Goal: Task Accomplishment & Management: Complete application form

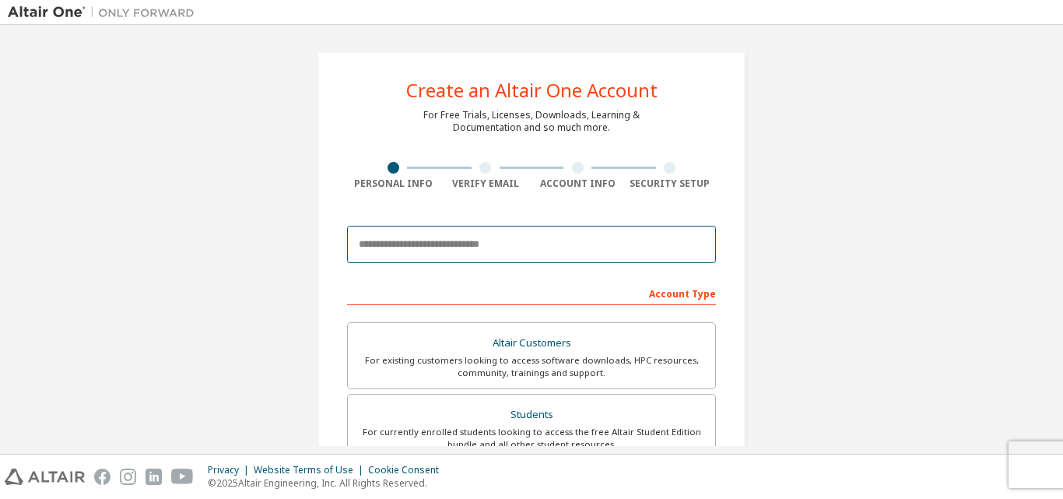
click at [478, 244] on input "email" at bounding box center [531, 244] width 369 height 37
type input "**********"
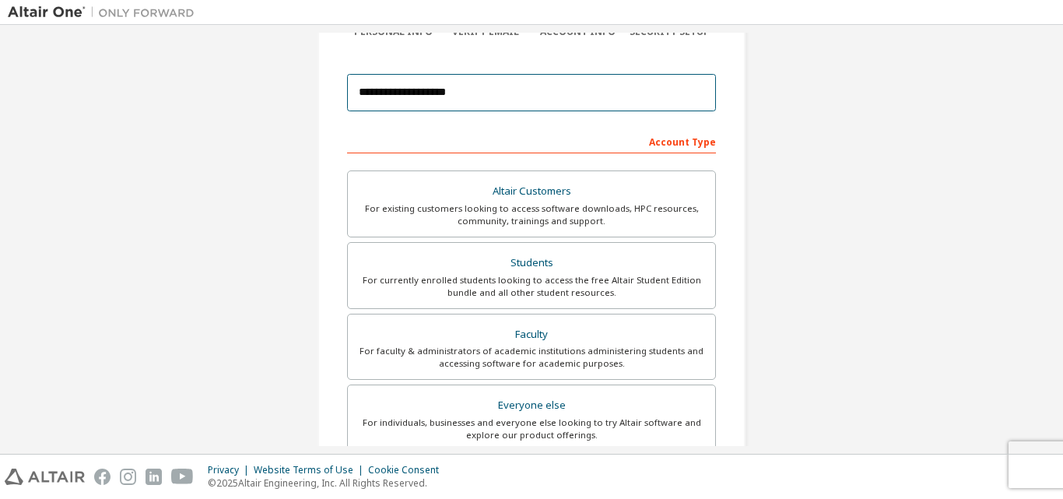
scroll to position [154, 0]
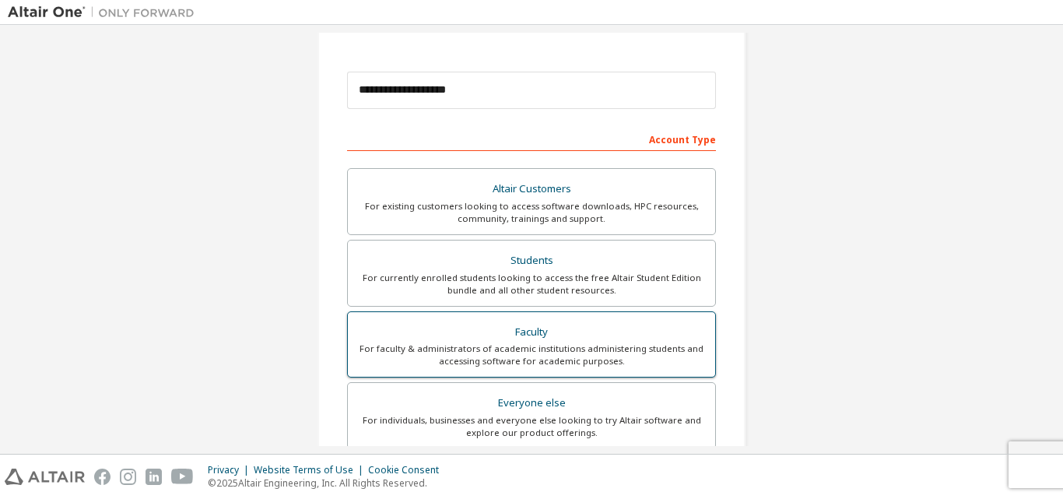
click at [520, 330] on div "Faculty" at bounding box center [531, 332] width 349 height 22
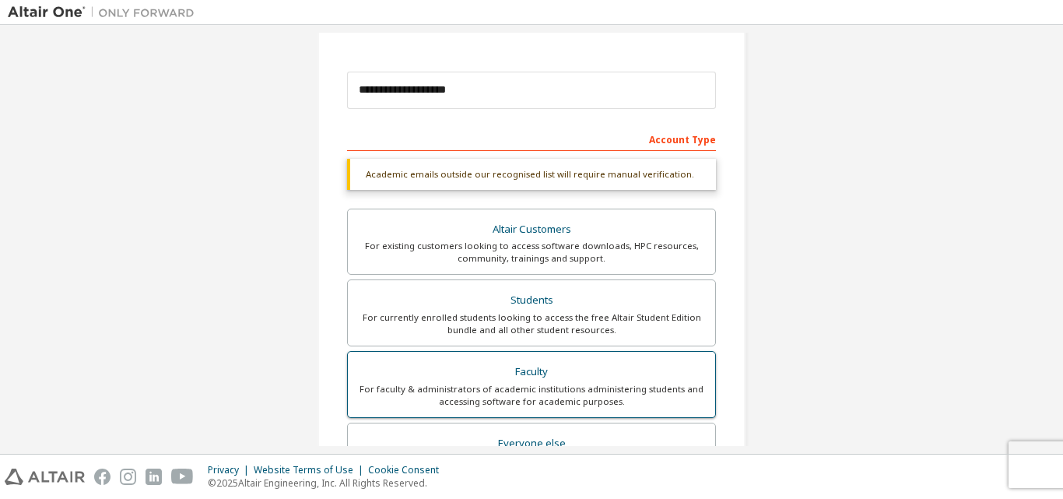
click at [531, 381] on div "Faculty" at bounding box center [531, 372] width 349 height 22
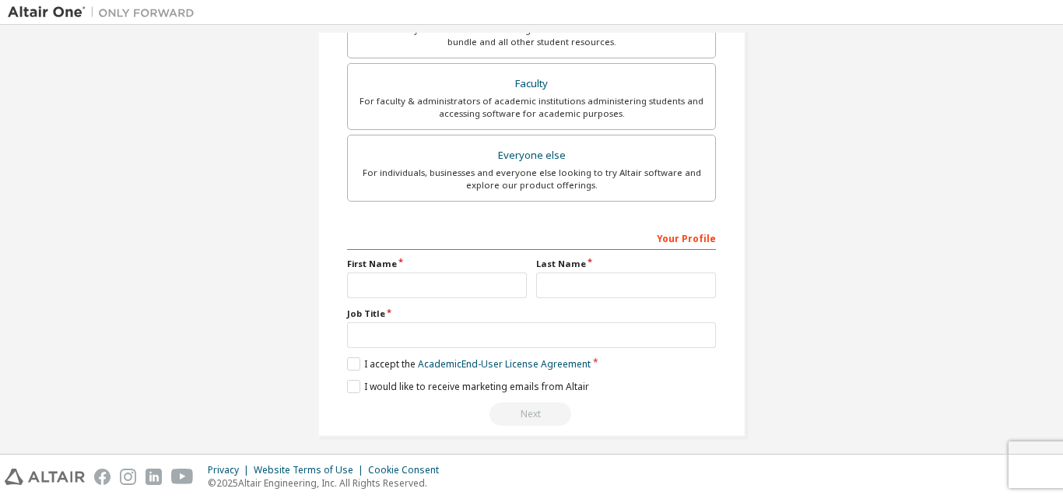
scroll to position [451, 0]
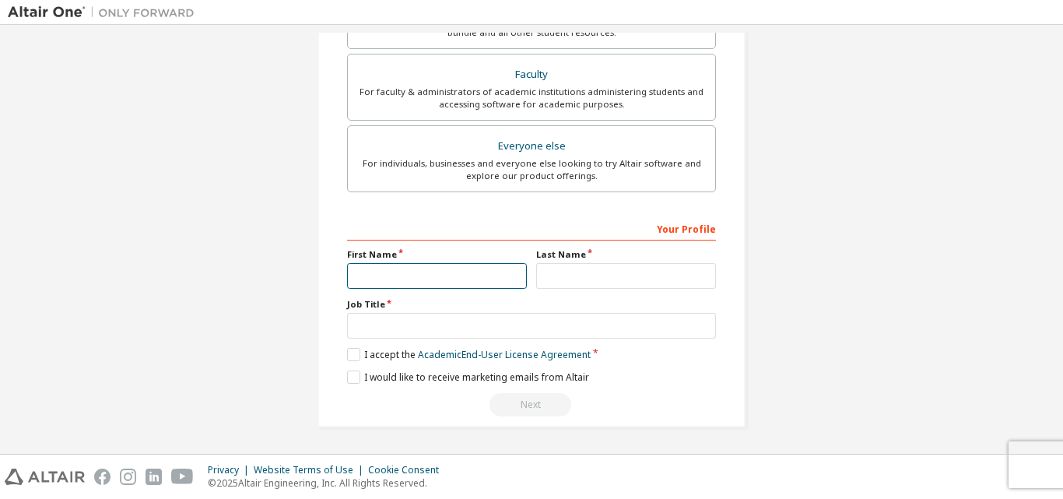
click at [443, 279] on input "text" at bounding box center [437, 276] width 180 height 26
type input "*******"
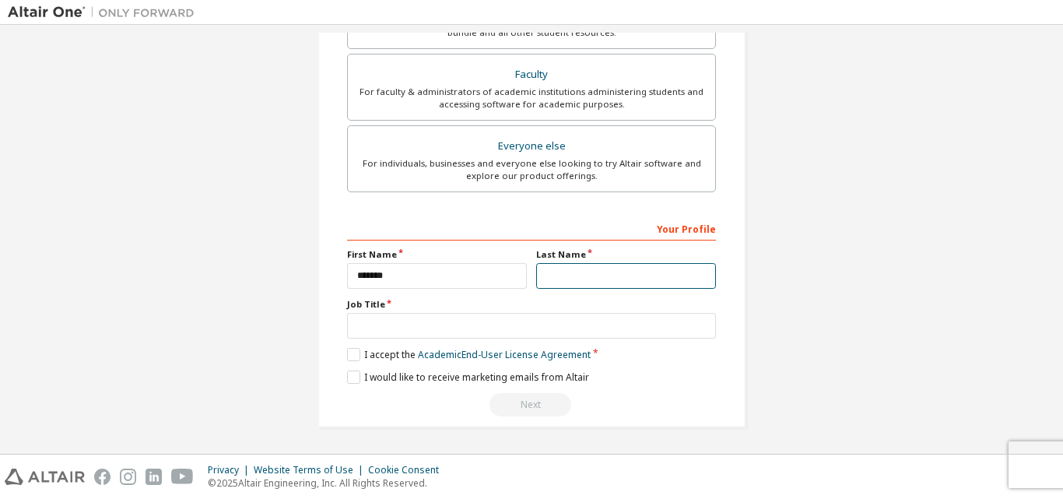
click at [541, 281] on input "text" at bounding box center [626, 276] width 180 height 26
type input "*"
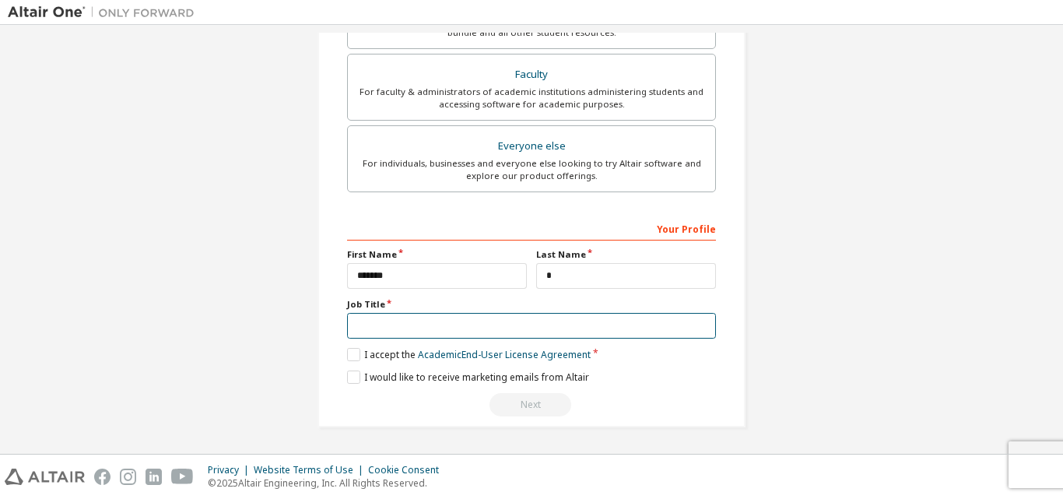
click at [554, 317] on input "text" at bounding box center [531, 326] width 369 height 26
type input "*********"
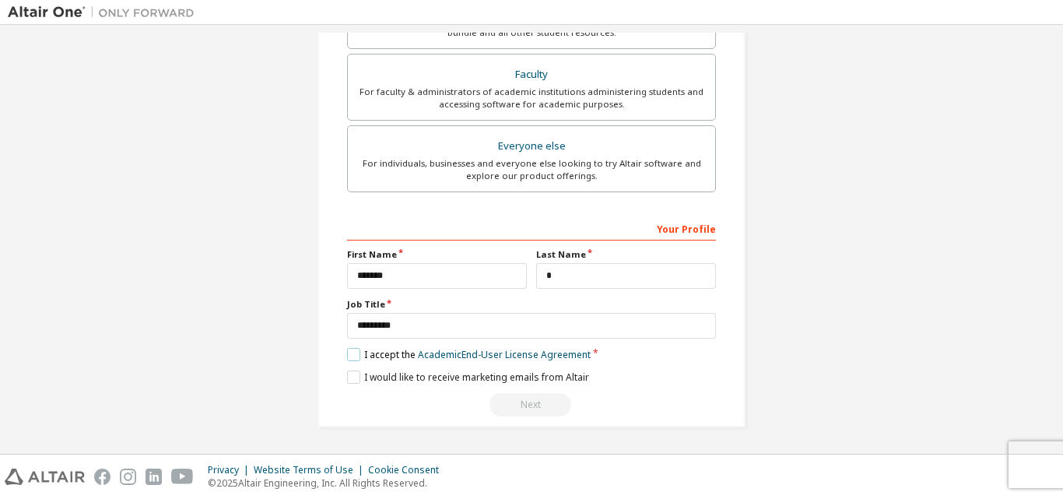
click at [347, 354] on label "I accept the Academic End-User License Agreement" at bounding box center [468, 354] width 243 height 13
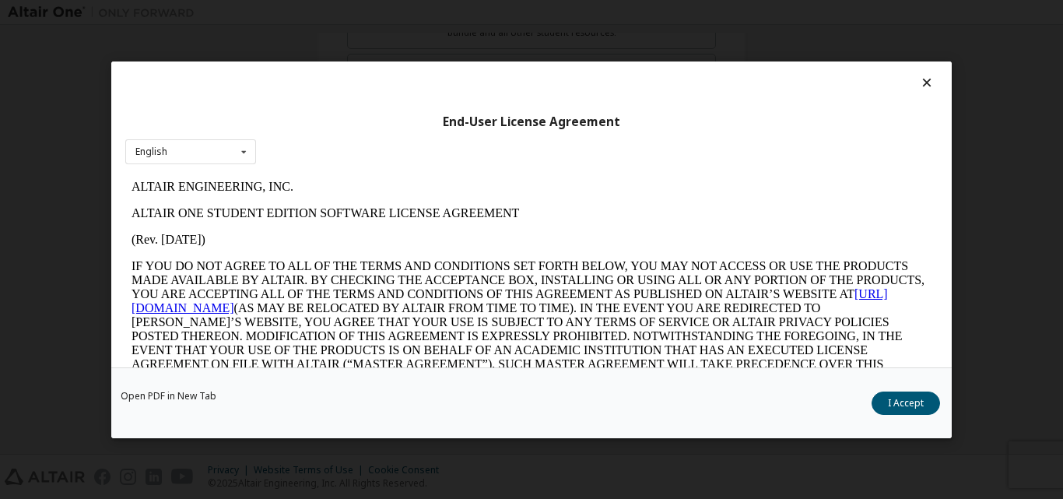
scroll to position [0, 0]
click at [906, 406] on button "I Accept" at bounding box center [905, 402] width 68 height 23
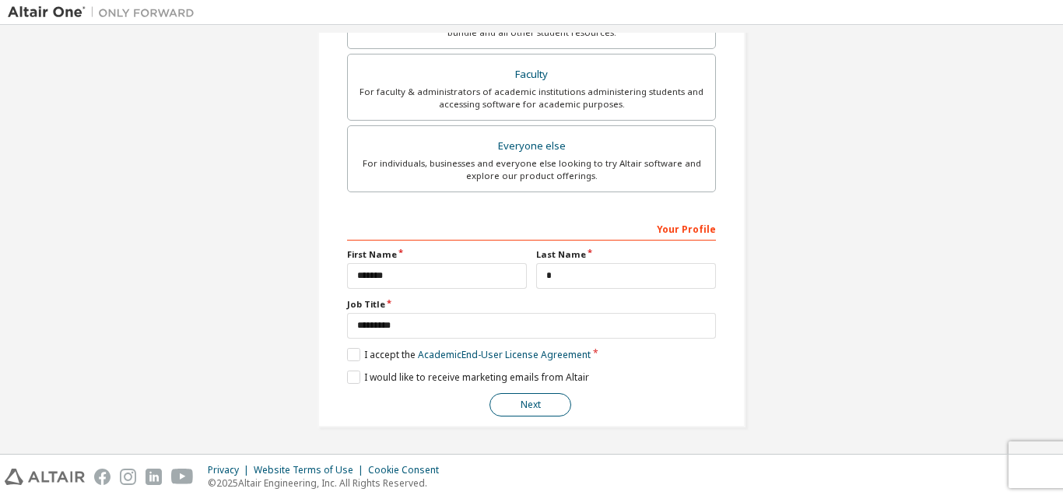
click at [519, 404] on button "Next" at bounding box center [530, 404] width 82 height 23
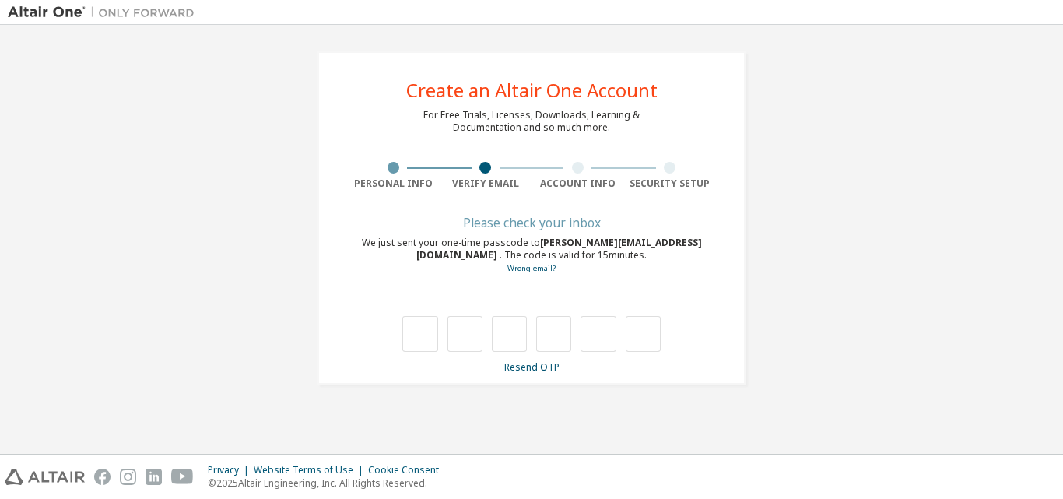
type input "*"
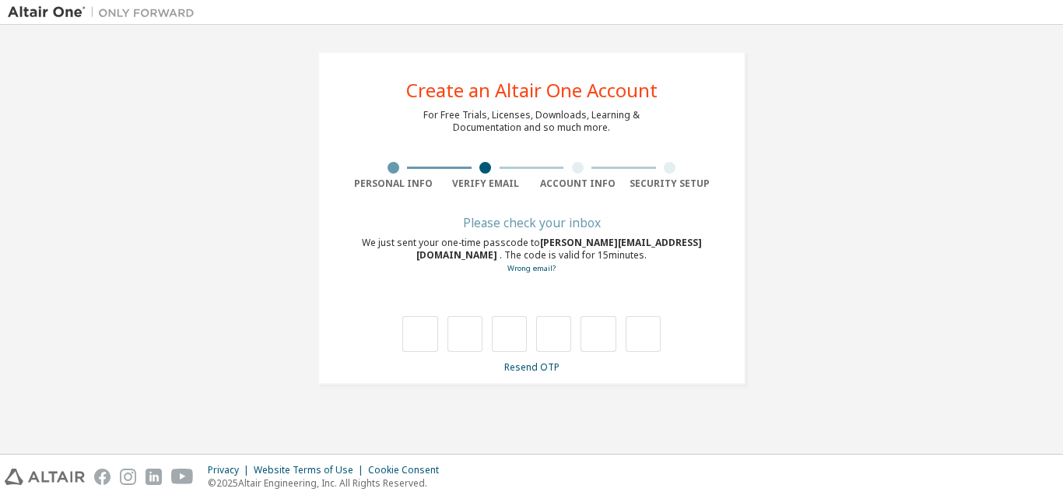
type input "*"
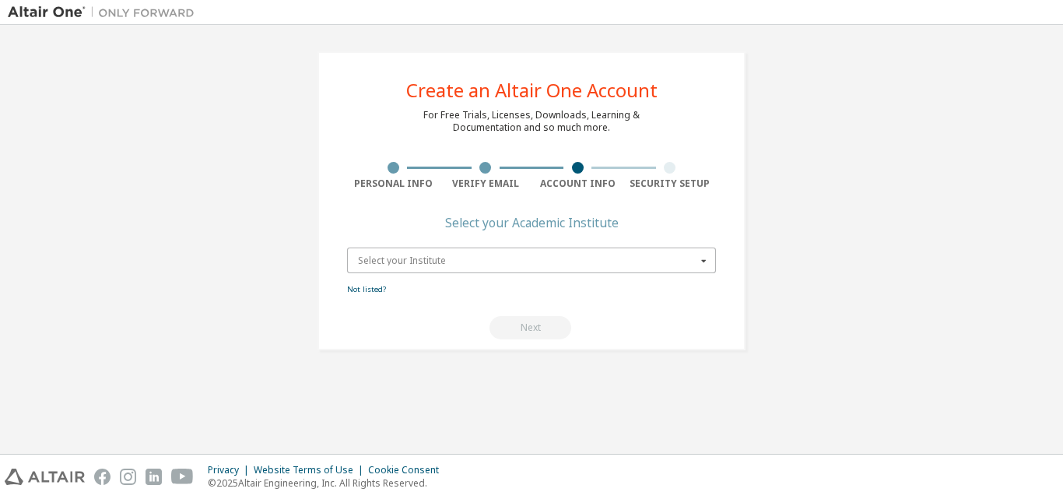
click at [508, 272] on input "text" at bounding box center [532, 260] width 367 height 24
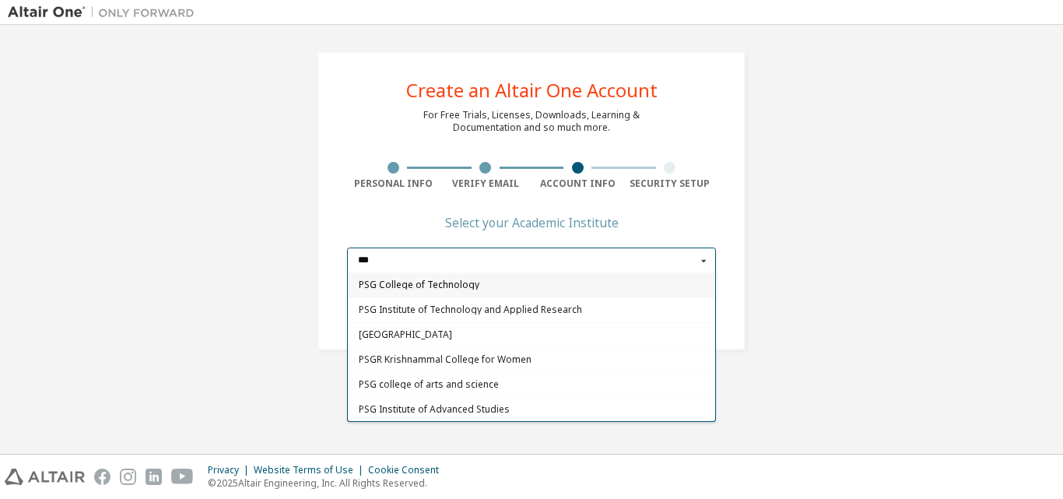
type input "***"
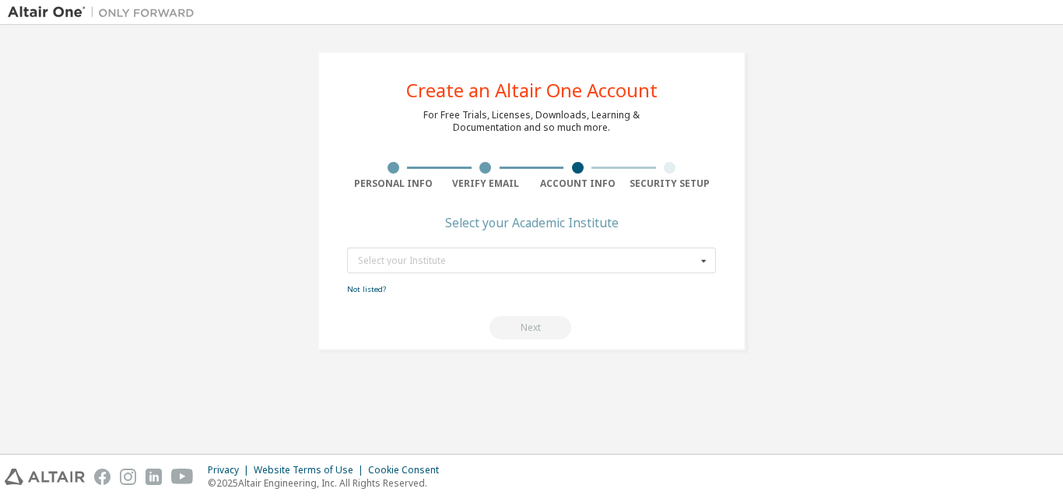
click at [226, 208] on div "Create an Altair One Account For Free Trials, Licenses, Downloads, Learning & D…" at bounding box center [531, 201] width 1047 height 336
click at [454, 248] on input "text" at bounding box center [532, 260] width 367 height 24
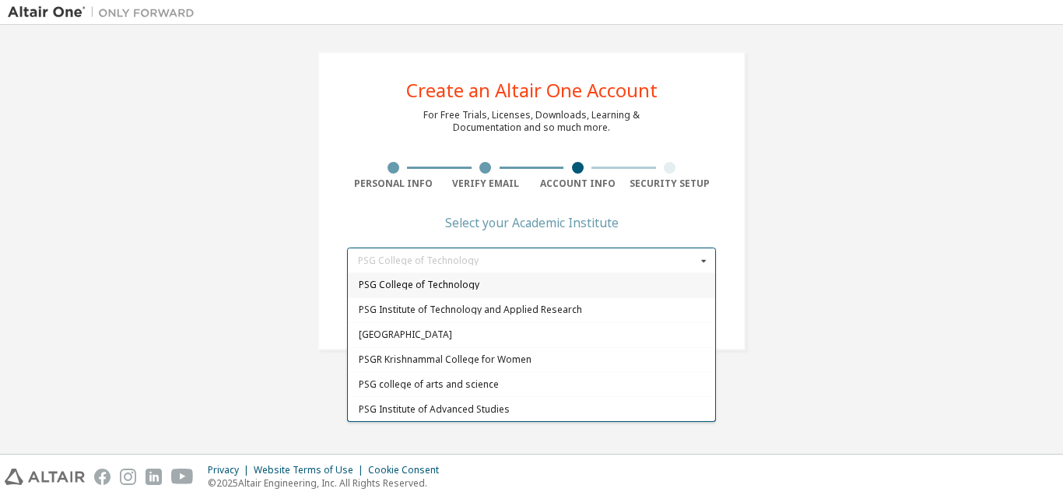
click at [406, 274] on div "PSG College of Technology" at bounding box center [531, 284] width 367 height 25
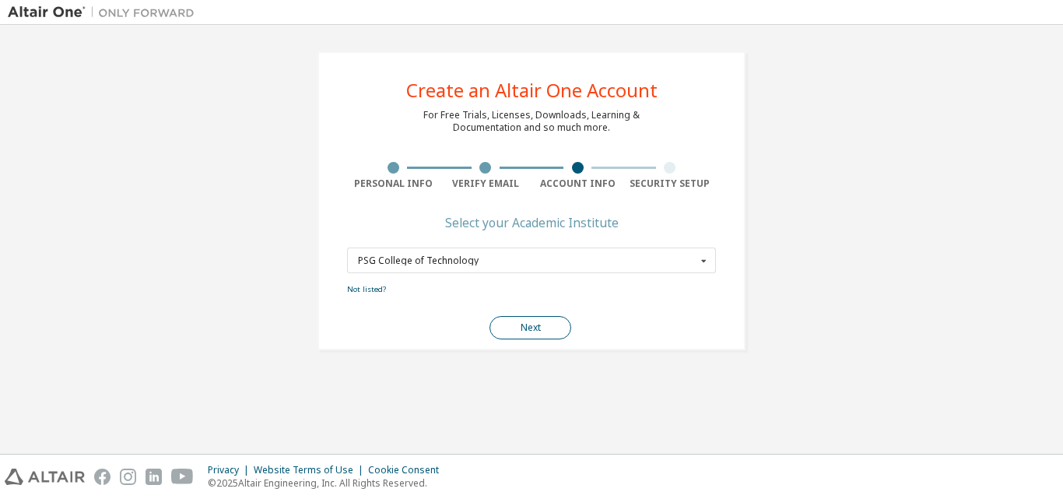
click at [517, 316] on button "Next" at bounding box center [530, 327] width 82 height 23
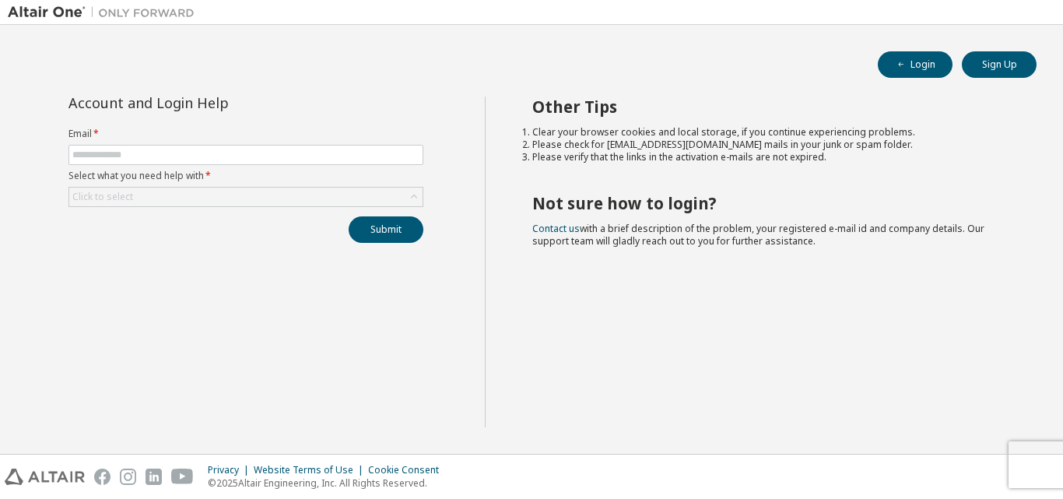
click at [295, 142] on form "Email * Select what you need help with * Click to select" at bounding box center [245, 167] width 355 height 79
click at [288, 153] on input "text" at bounding box center [245, 155] width 347 height 12
type input "**********"
click at [250, 206] on div "Click to select" at bounding box center [245, 197] width 355 height 20
click at [229, 197] on div "Click to select" at bounding box center [245, 196] width 353 height 19
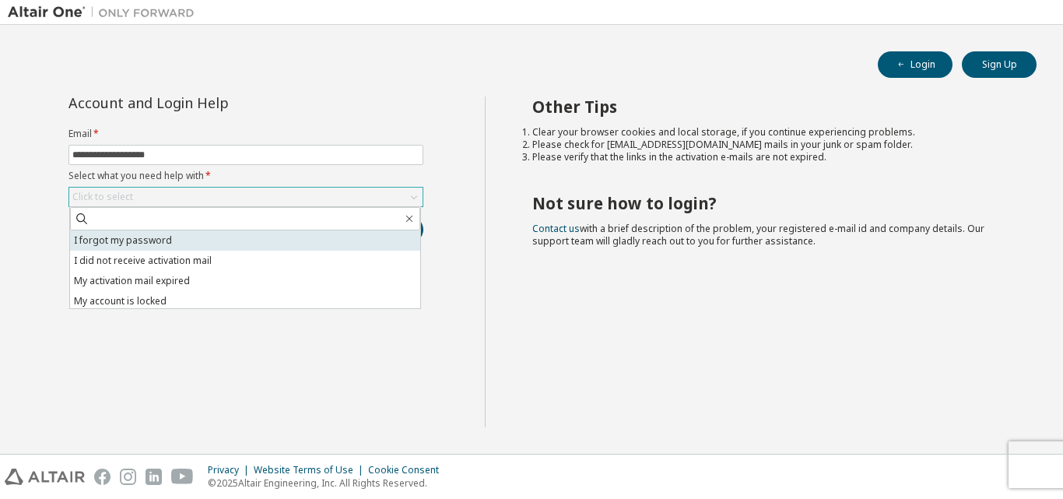
click at [139, 245] on li "I forgot my password" at bounding box center [245, 240] width 350 height 20
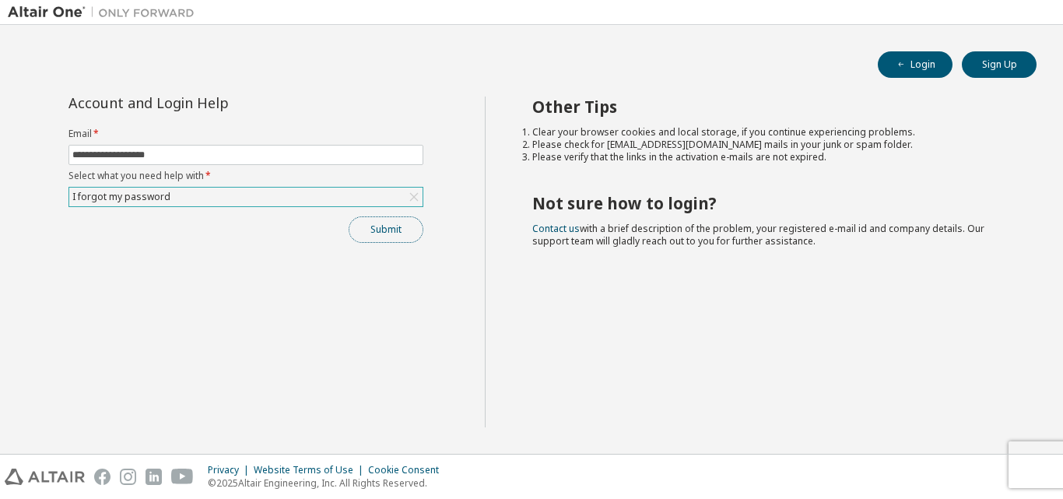
click at [396, 224] on button "Submit" at bounding box center [386, 229] width 75 height 26
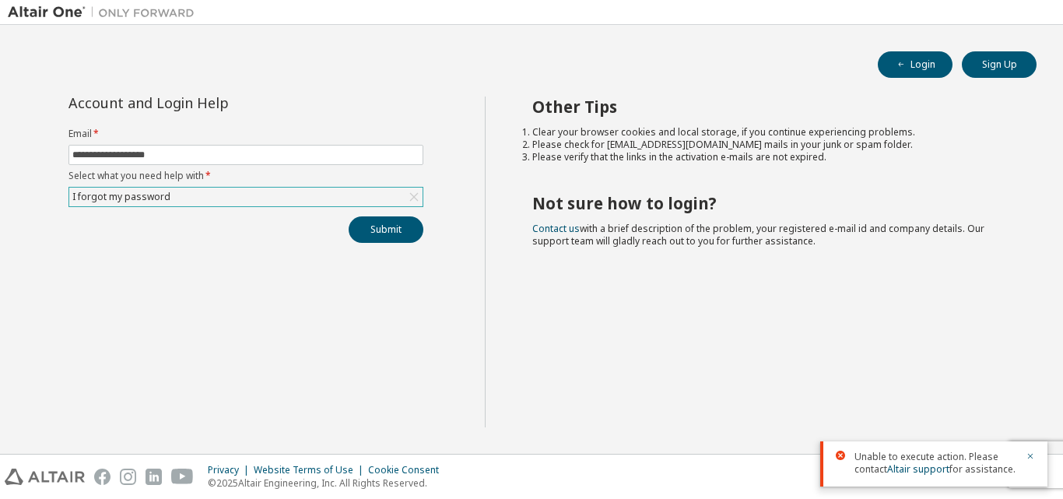
click at [366, 289] on div "**********" at bounding box center [246, 261] width 477 height 331
click at [1032, 455] on icon "button" at bounding box center [1029, 455] width 9 height 9
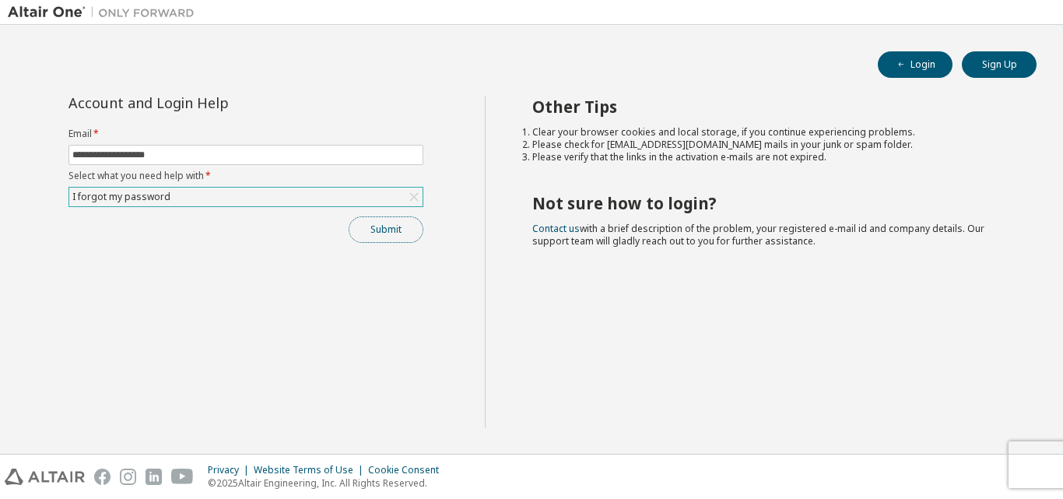
click at [386, 224] on button "Submit" at bounding box center [386, 229] width 75 height 26
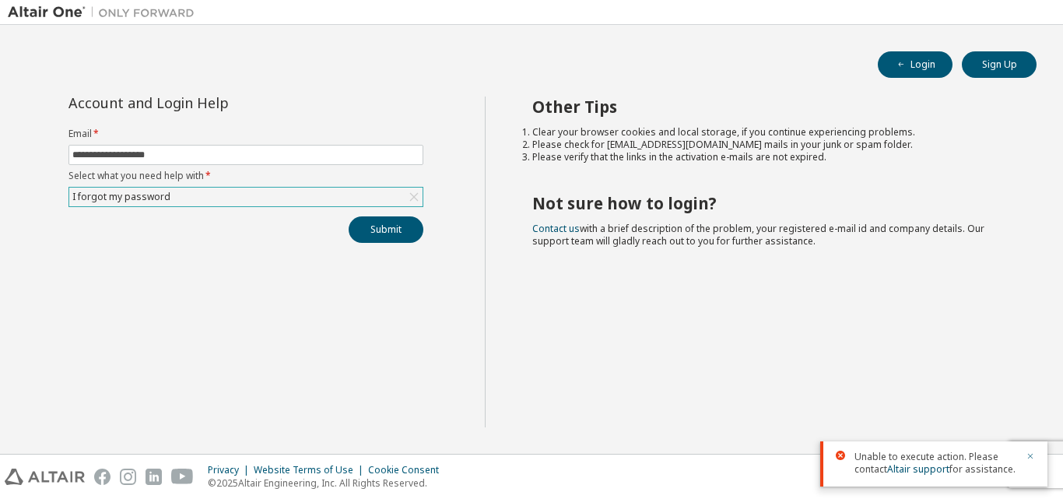
click at [1027, 456] on icon "button" at bounding box center [1029, 455] width 9 height 9
